Goal: Task Accomplishment & Management: Manage account settings

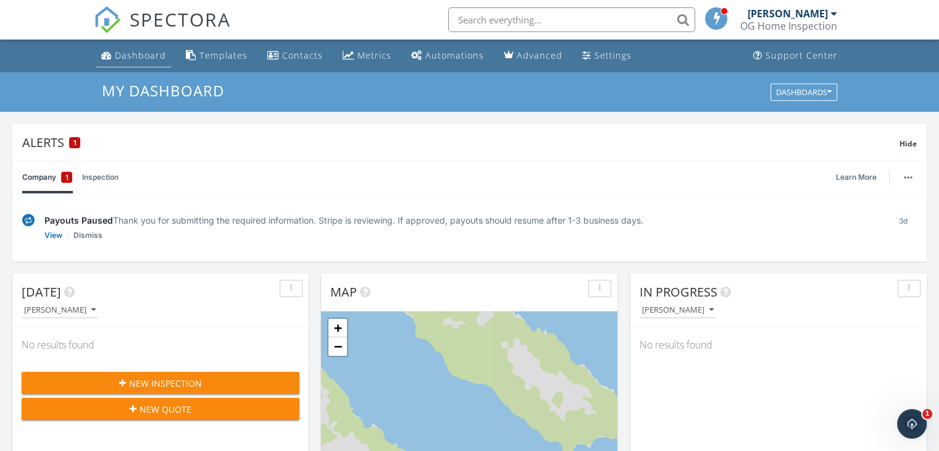
click at [142, 54] on div "Dashboard" at bounding box center [140, 55] width 51 height 12
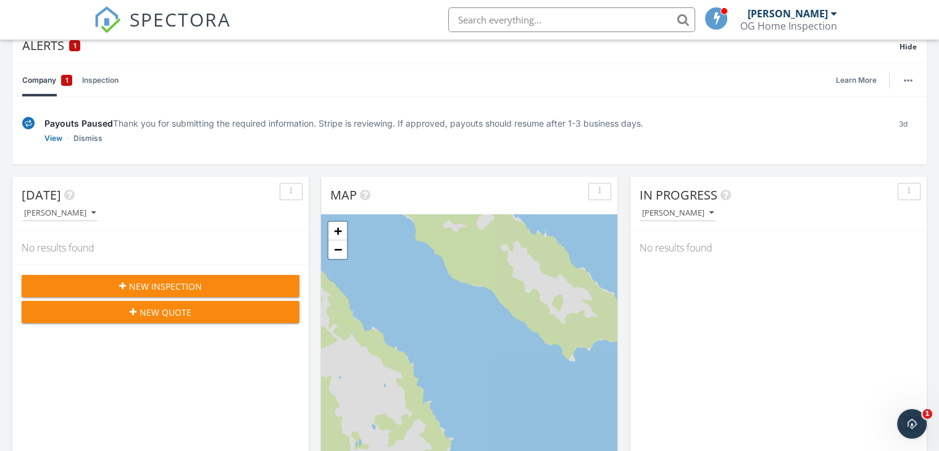
scroll to position [106, 0]
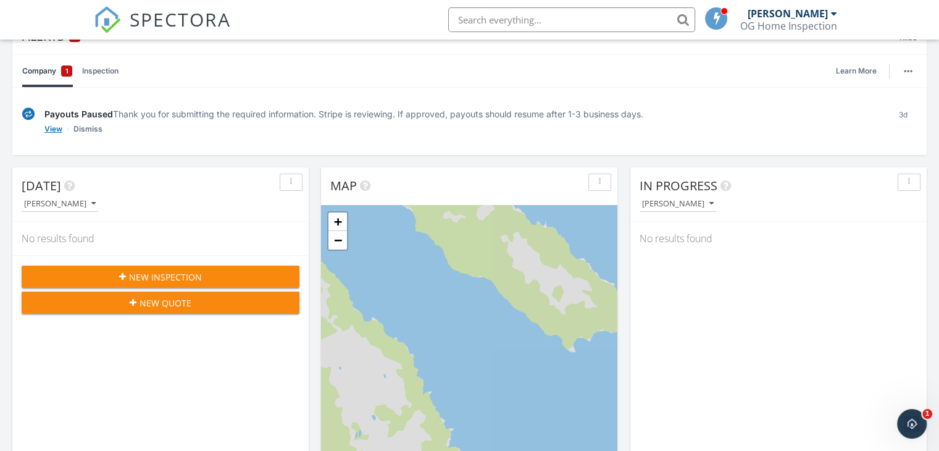
click at [57, 128] on link "View" at bounding box center [53, 129] width 18 height 12
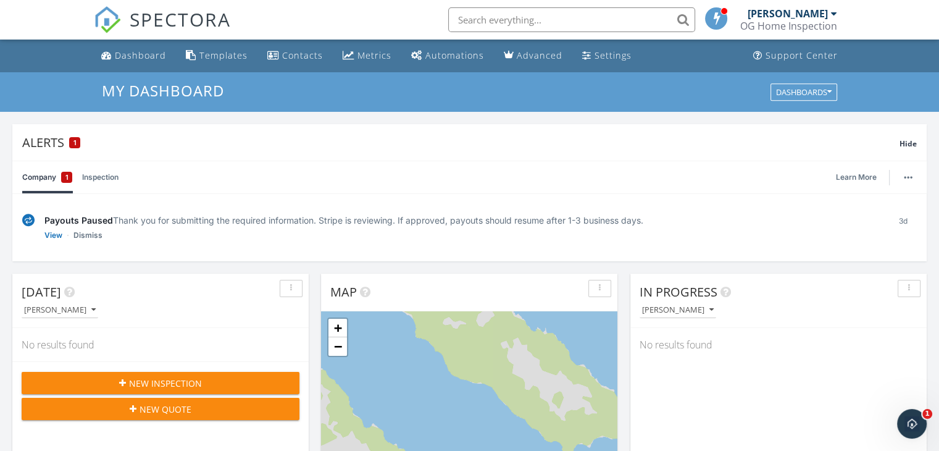
click at [826, 27] on div "OG Home Inspection" at bounding box center [788, 26] width 97 height 12
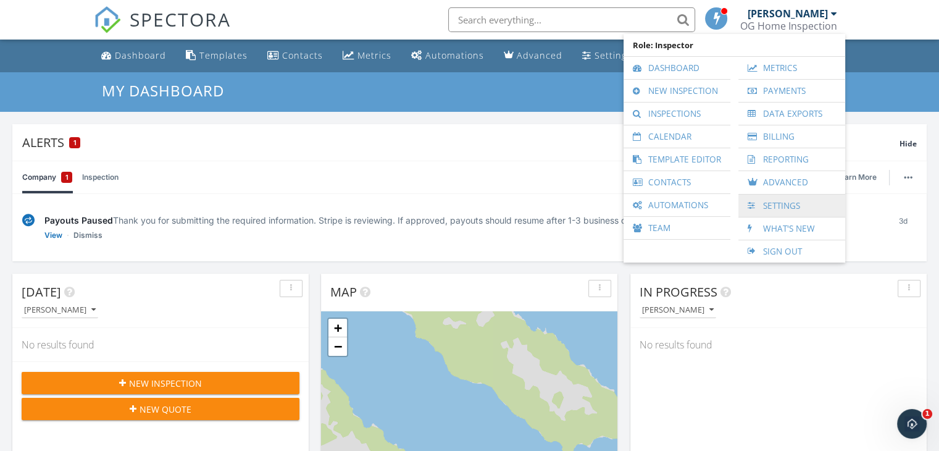
click at [802, 204] on link "Settings" at bounding box center [792, 206] width 94 height 22
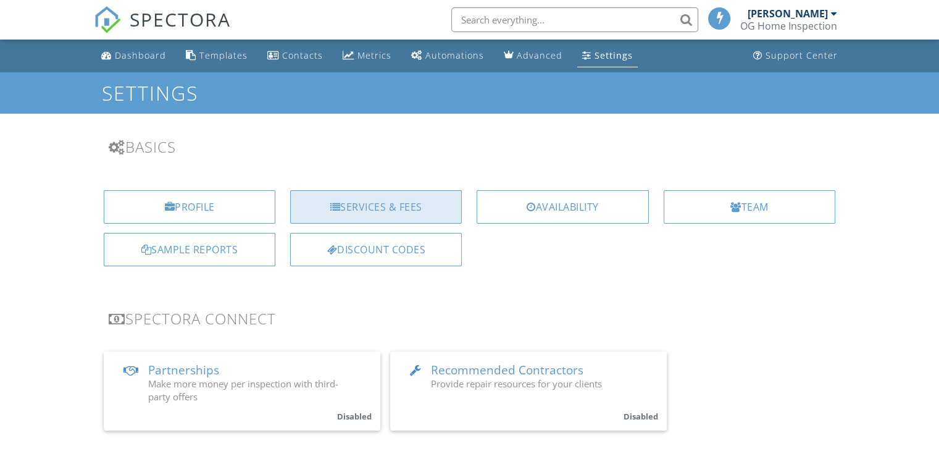
click at [386, 211] on div "Services & Fees" at bounding box center [376, 206] width 172 height 33
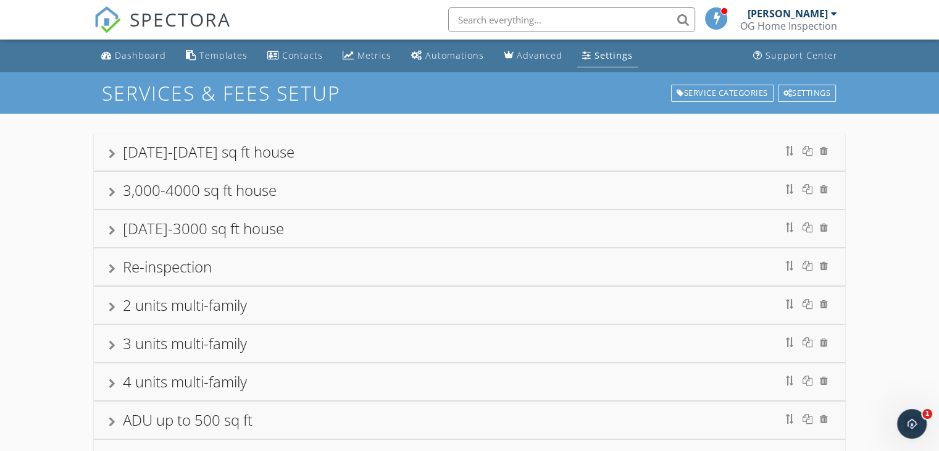
click at [486, 152] on div "[DATE]-[DATE] sq ft house" at bounding box center [470, 152] width 722 height 22
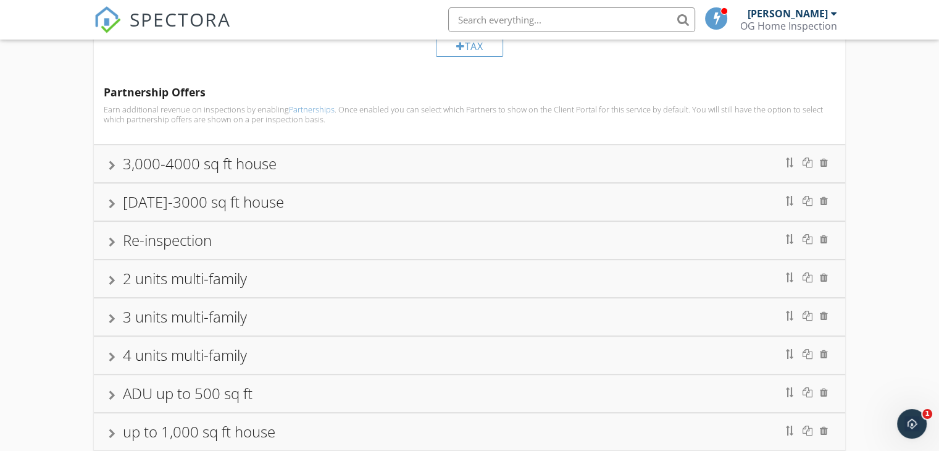
scroll to position [572, 0]
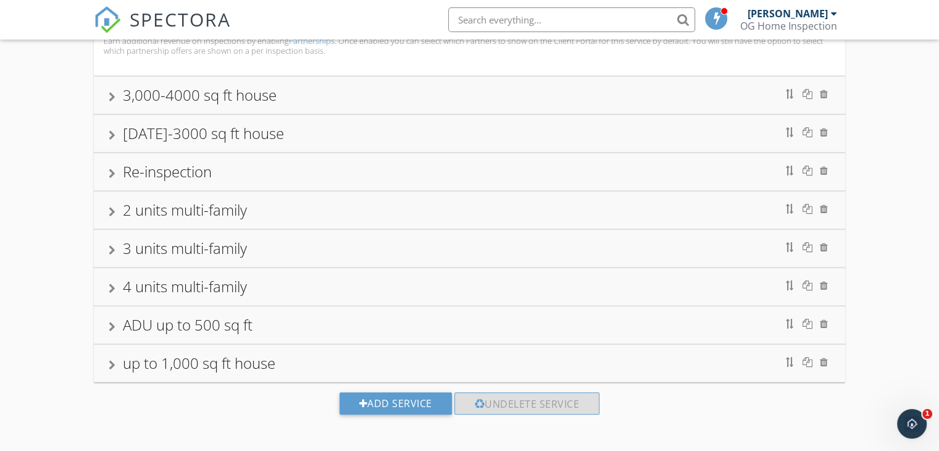
click at [547, 358] on div "up to 1,000 sq ft house" at bounding box center [470, 363] width 722 height 22
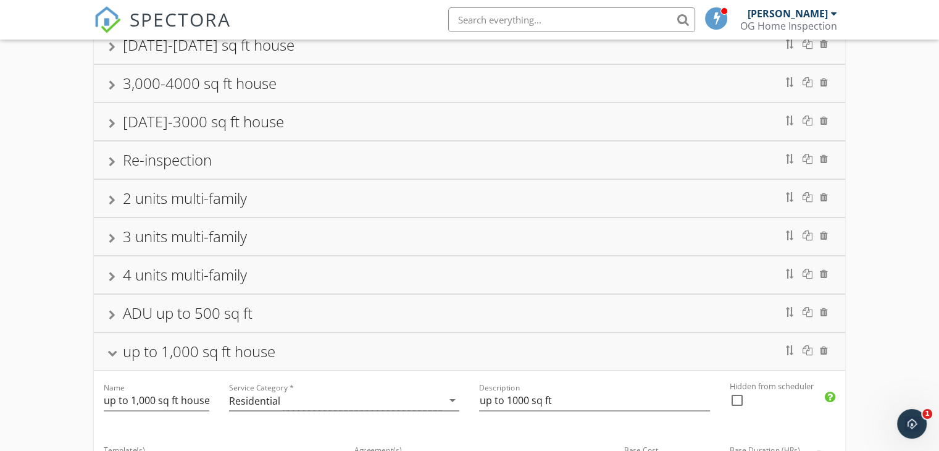
scroll to position [104, 0]
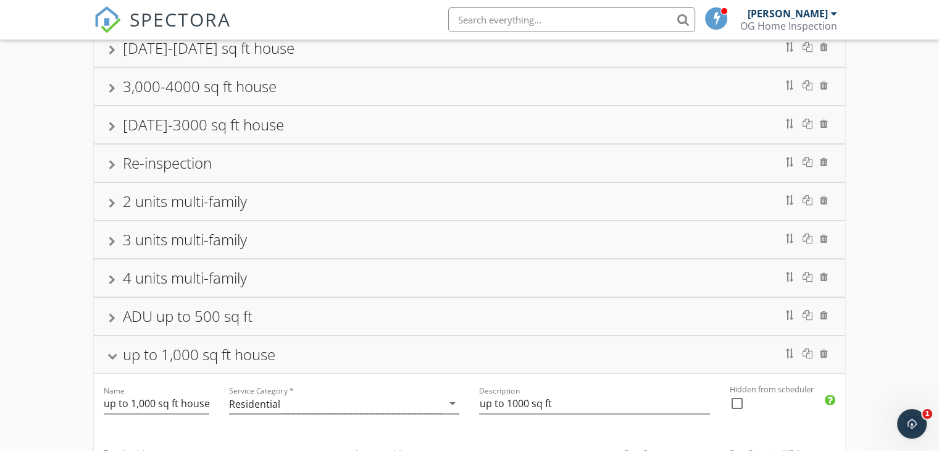
click at [751, 126] on div "[DATE]-3000 sq ft house" at bounding box center [470, 125] width 722 height 22
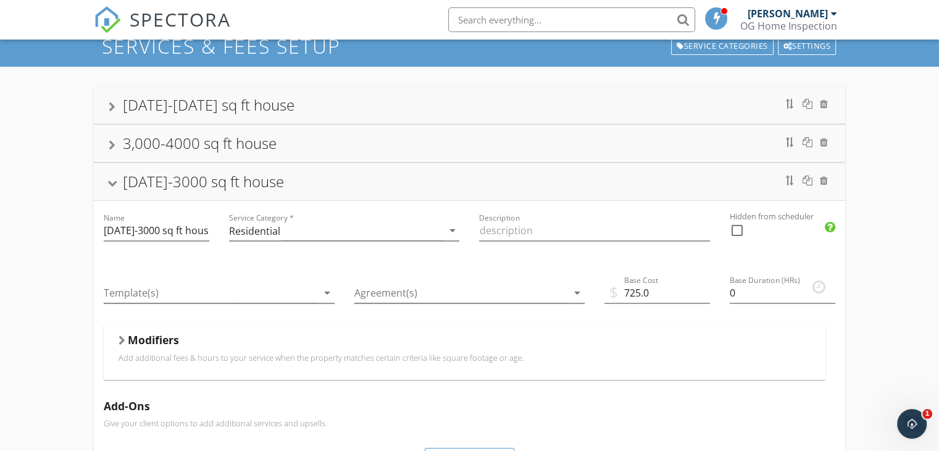
scroll to position [41, 0]
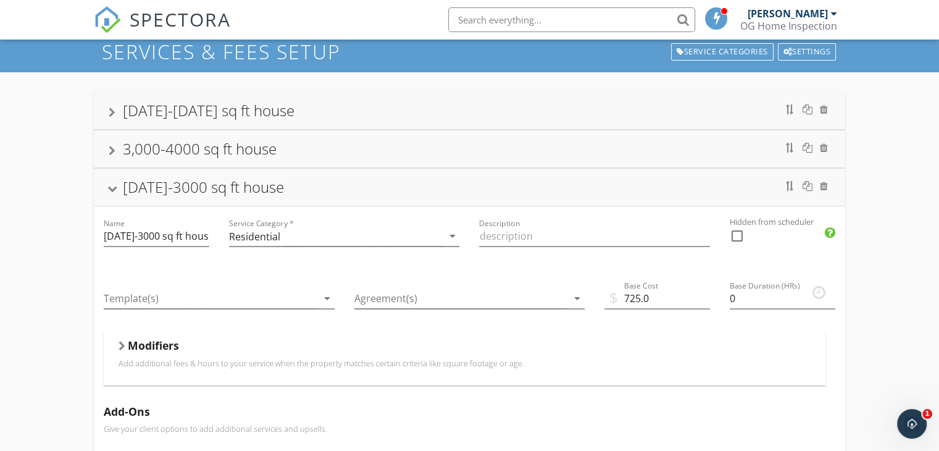
click at [769, 152] on div "3,000-4000 sq ft house" at bounding box center [470, 149] width 722 height 22
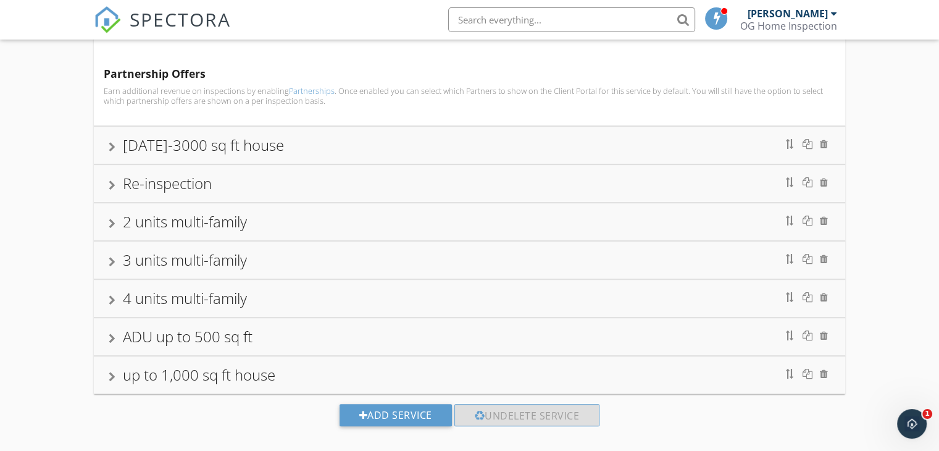
scroll to position [552, 0]
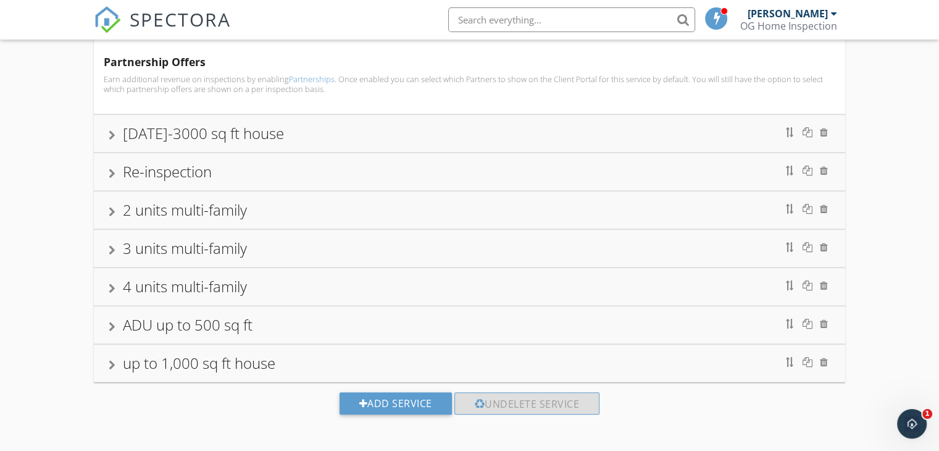
click at [704, 203] on div "2 units multi-family" at bounding box center [470, 210] width 722 height 22
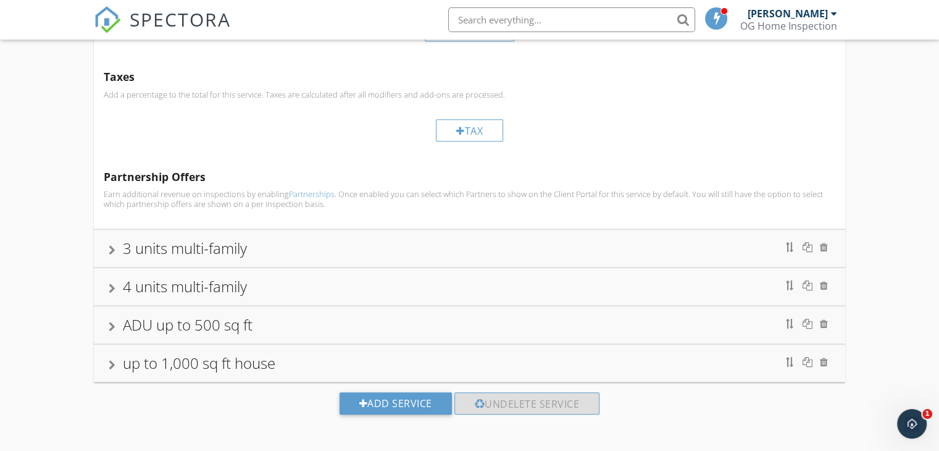
click at [698, 237] on div "3 units multi-family" at bounding box center [470, 248] width 722 height 22
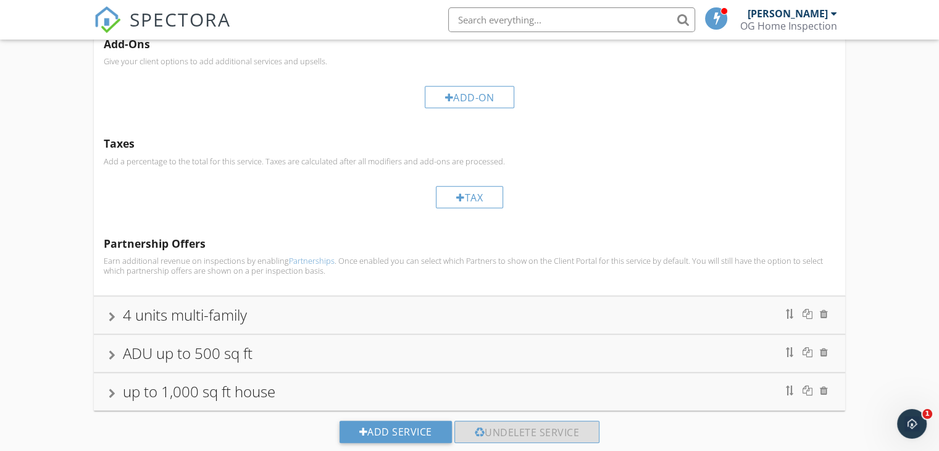
scroll to position [526, 0]
click at [692, 296] on div "4 units multi-family" at bounding box center [470, 313] width 752 height 37
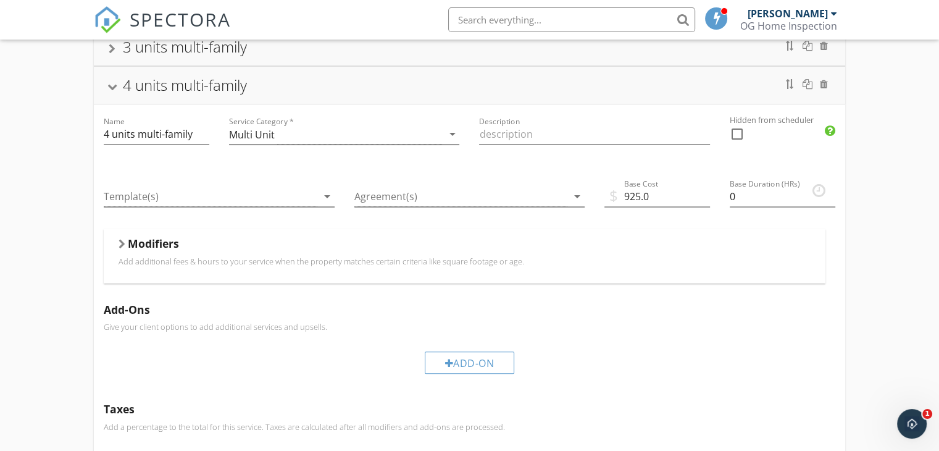
scroll to position [279, 0]
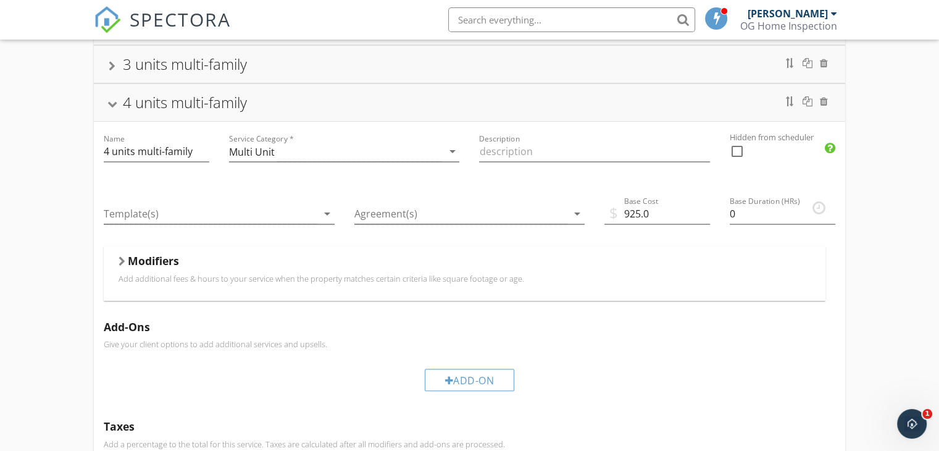
click at [753, 320] on h5 "Add-Ons" at bounding box center [470, 326] width 732 height 12
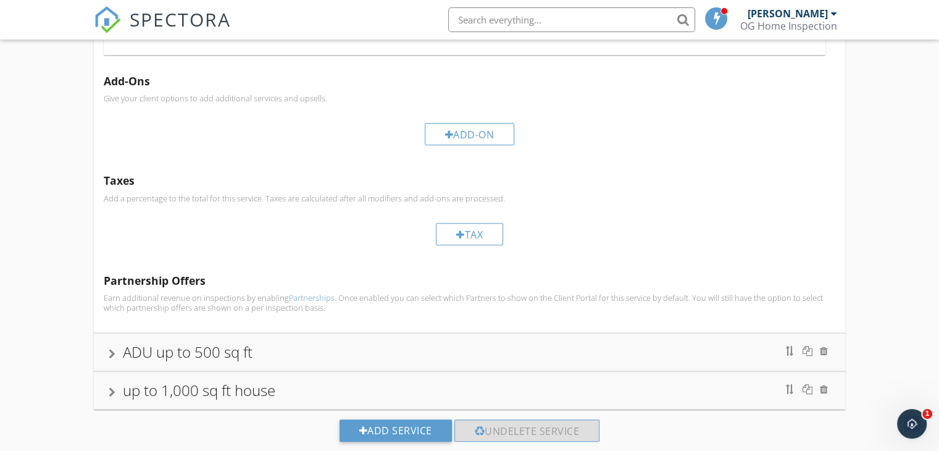
scroll to position [552, 0]
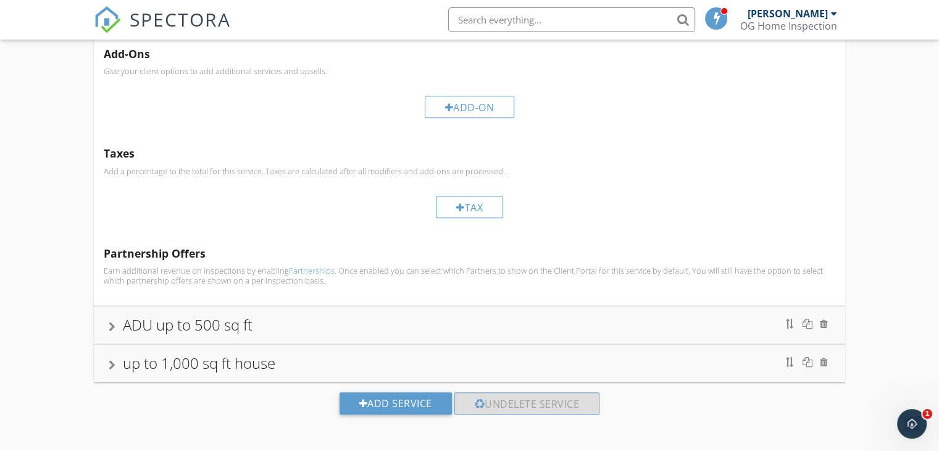
click at [590, 310] on div "ADU up to 500 sq ft" at bounding box center [470, 324] width 752 height 37
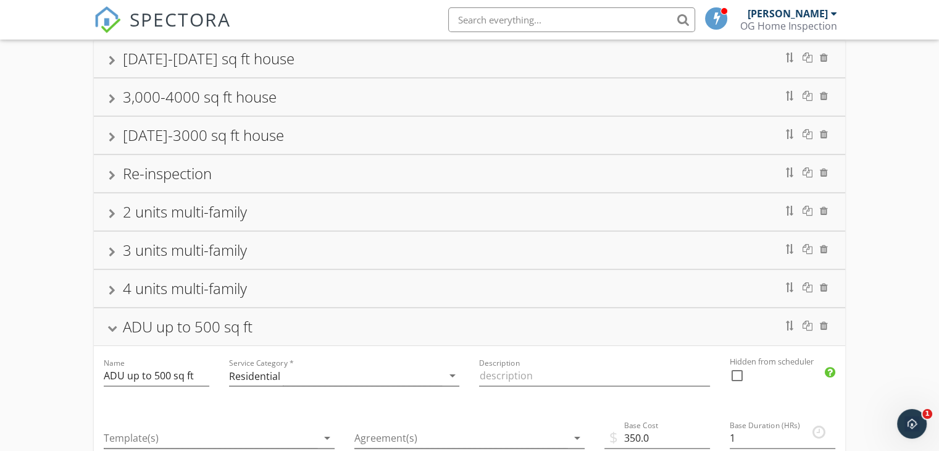
scroll to position [93, 0]
click at [630, 166] on div "Re-inspection" at bounding box center [470, 174] width 722 height 22
